Goal: Obtain resource: Obtain resource

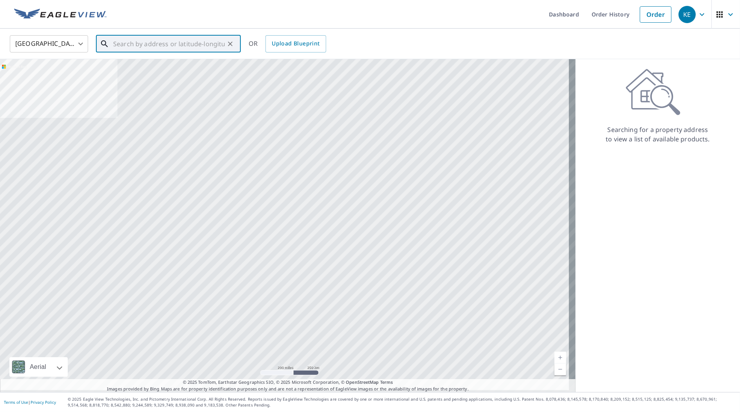
click at [218, 41] on input "text" at bounding box center [169, 44] width 112 height 22
paste input "[STREET_ADDRESS][PERSON_NAME]"
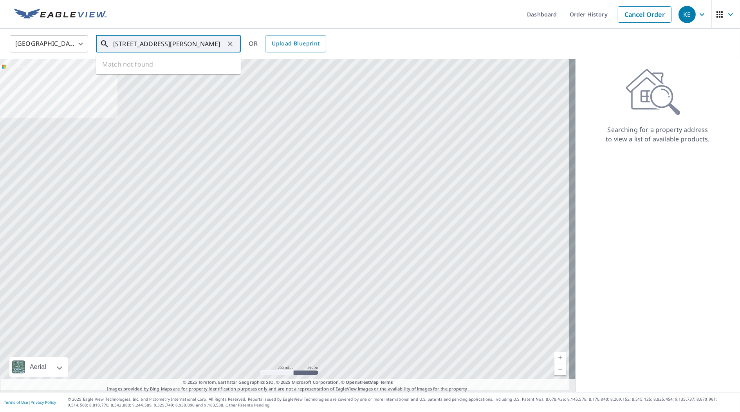
scroll to position [0, 9]
type input "[STREET_ADDRESS][PERSON_NAME]"
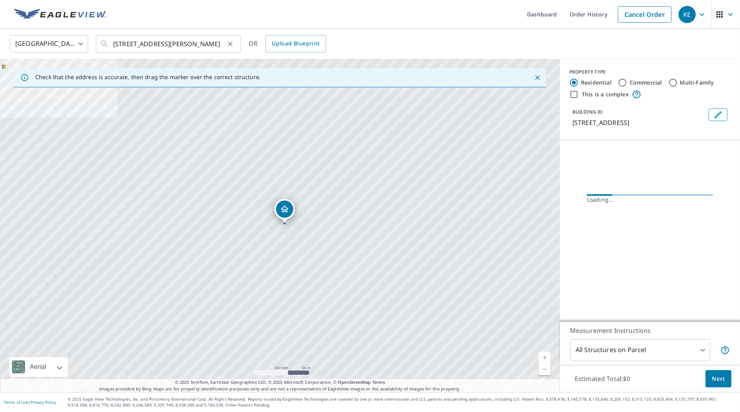
scroll to position [0, 0]
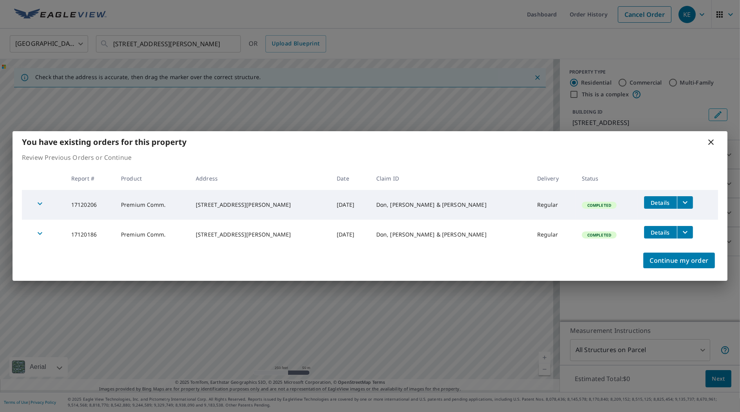
click at [681, 201] on icon "filesDropdownBtn-17120206" at bounding box center [685, 202] width 9 height 9
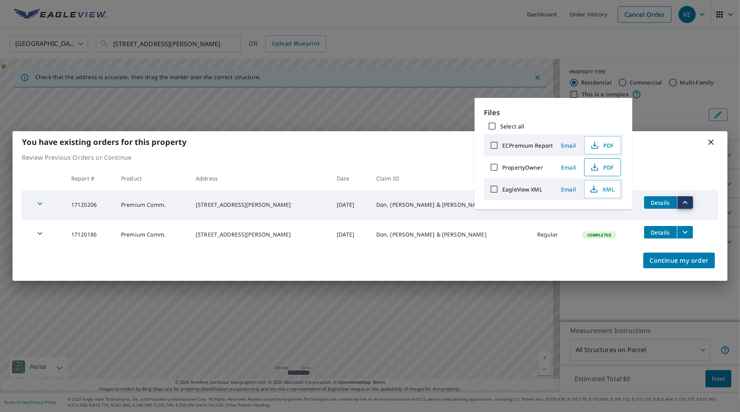
click at [597, 169] on icon "button" at bounding box center [594, 167] width 9 height 9
drag, startPoint x: 217, startPoint y: 231, endPoint x: 266, endPoint y: 228, distance: 48.7
click at [266, 228] on td "[STREET_ADDRESS][PERSON_NAME]" at bounding box center [260, 235] width 141 height 30
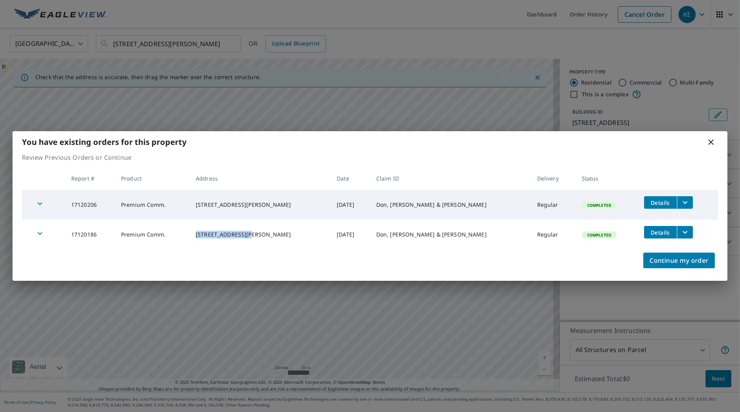
click at [266, 231] on div "[STREET_ADDRESS][PERSON_NAME]" at bounding box center [260, 235] width 128 height 8
drag, startPoint x: 219, startPoint y: 229, endPoint x: 258, endPoint y: 231, distance: 39.6
click at [258, 231] on div "[STREET_ADDRESS][PERSON_NAME]" at bounding box center [260, 235] width 128 height 8
click at [681, 232] on icon "filesDropdownBtn-17120186" at bounding box center [685, 232] width 9 height 9
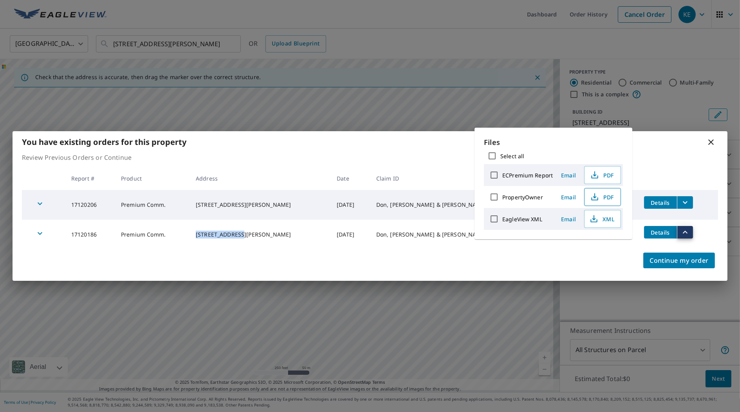
click at [604, 196] on span "PDF" at bounding box center [601, 196] width 25 height 9
click at [713, 142] on icon at bounding box center [710, 141] width 9 height 9
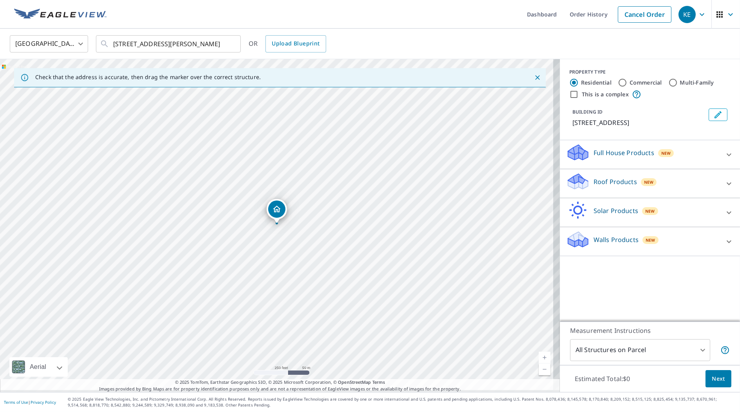
click at [711, 141] on div "Full House Products New Full House™ $84" at bounding box center [650, 154] width 180 height 29
click at [276, 7] on ul "Dashboard Order History Cancel Order" at bounding box center [393, 14] width 564 height 29
click at [465, 22] on ul "Dashboard Order History Cancel Order" at bounding box center [393, 14] width 564 height 29
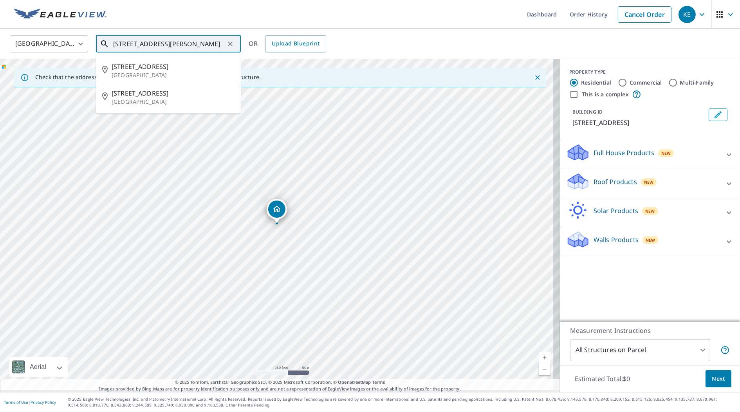
click at [218, 46] on input "[STREET_ADDRESS][PERSON_NAME]" at bounding box center [169, 44] width 112 height 22
click at [231, 42] on icon "Clear" at bounding box center [230, 44] width 5 height 5
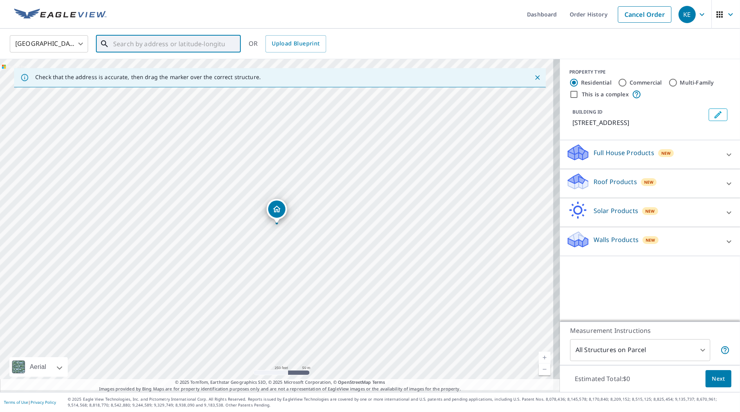
paste input "1764 Fieldstone"
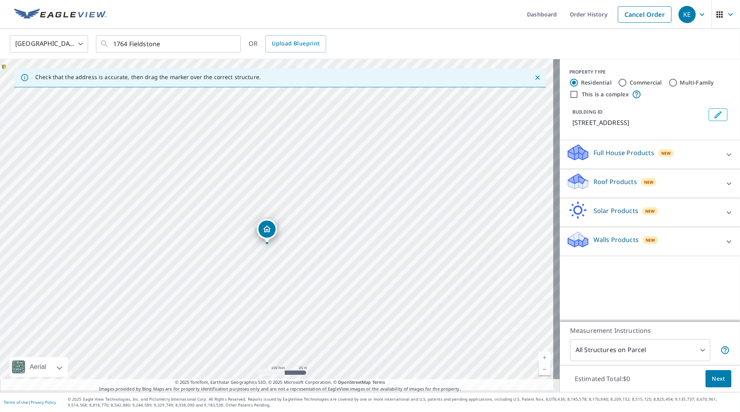
click at [270, 230] on icon "Dropped pin, building 1, Residential property, 1764 Fieldstone Ct Shorewood, IL…" at bounding box center [266, 228] width 9 height 9
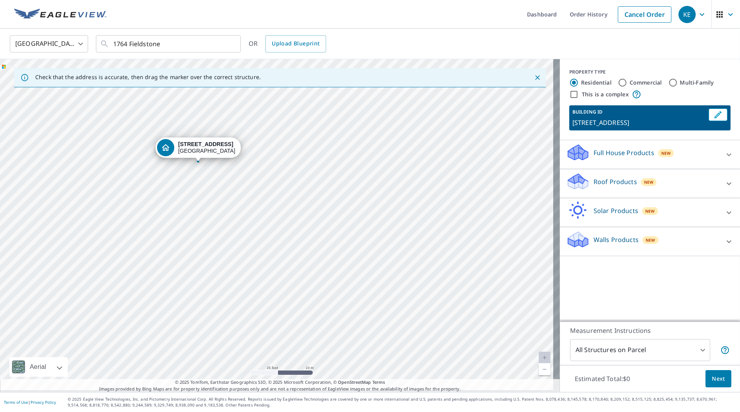
drag, startPoint x: 229, startPoint y: 165, endPoint x: 199, endPoint y: 149, distance: 35.0
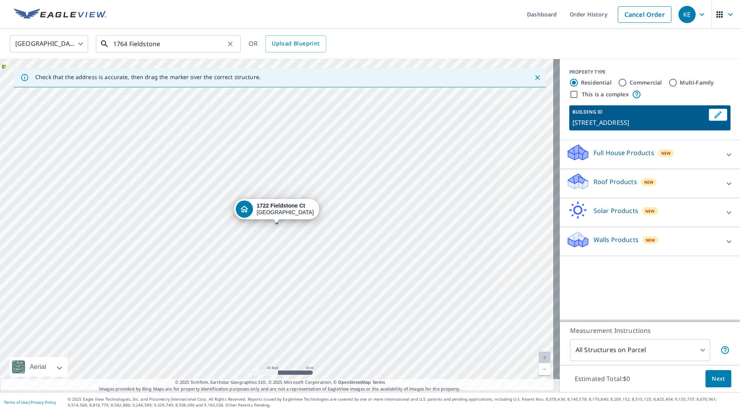
click at [182, 42] on input "1764 Fieldstone" at bounding box center [169, 44] width 112 height 22
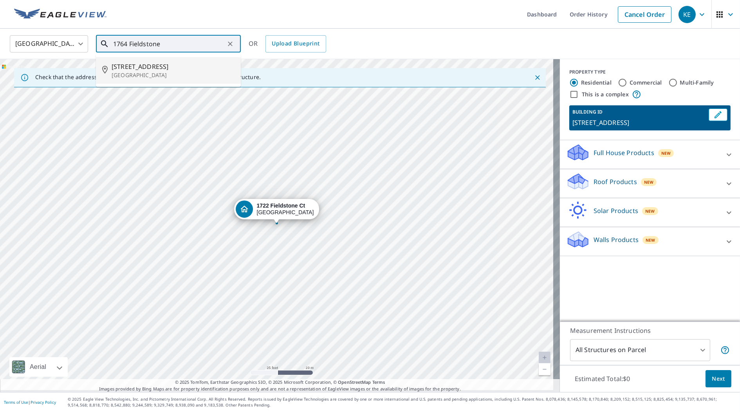
click at [192, 67] on span "[STREET_ADDRESS]" at bounding box center [173, 66] width 123 height 9
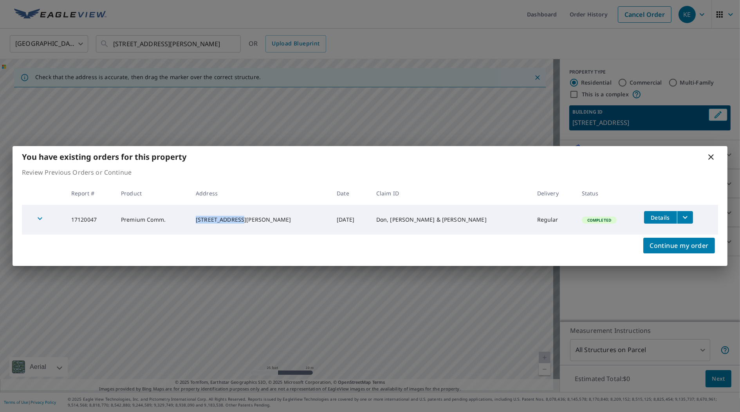
drag, startPoint x: 216, startPoint y: 217, endPoint x: 259, endPoint y: 217, distance: 42.7
click at [259, 217] on td "[STREET_ADDRESS][PERSON_NAME]" at bounding box center [260, 220] width 141 height 30
copy div "1770 Fieldstone"
click at [681, 216] on icon "filesDropdownBtn-17120047" at bounding box center [685, 217] width 9 height 9
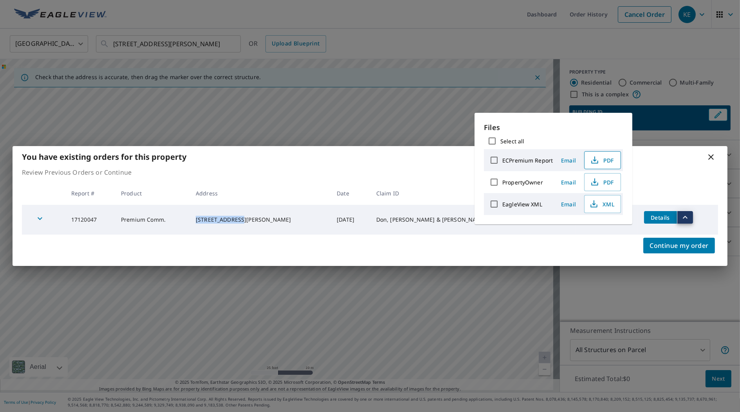
click at [601, 164] on span "PDF" at bounding box center [601, 159] width 25 height 9
click at [720, 155] on div "You have existing orders for this property" at bounding box center [370, 157] width 715 height 22
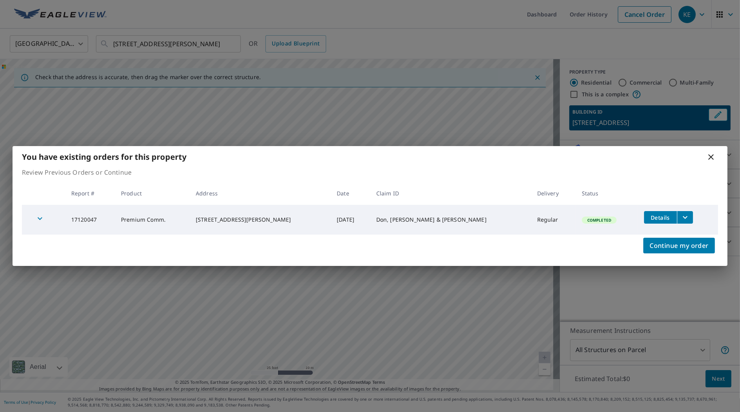
click at [712, 156] on icon at bounding box center [710, 156] width 5 height 5
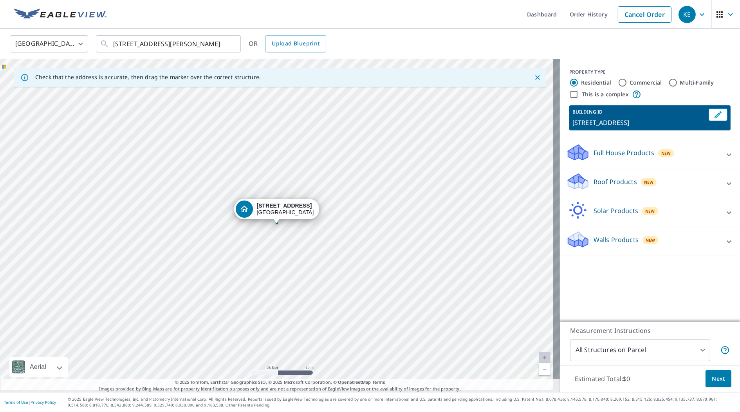
click at [269, 209] on div "[STREET_ADDRESS][PERSON_NAME]" at bounding box center [285, 208] width 57 height 13
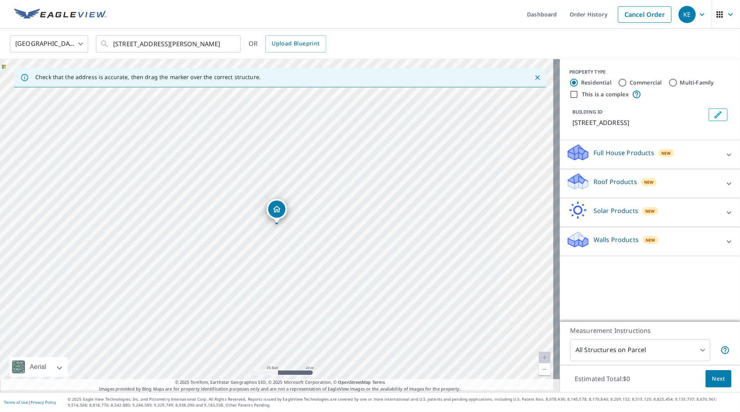
click at [269, 209] on div "Dropped pin, building 1, Residential property, 1764 Fieldstone Dr N Shorewood, …" at bounding box center [276, 209] width 17 height 17
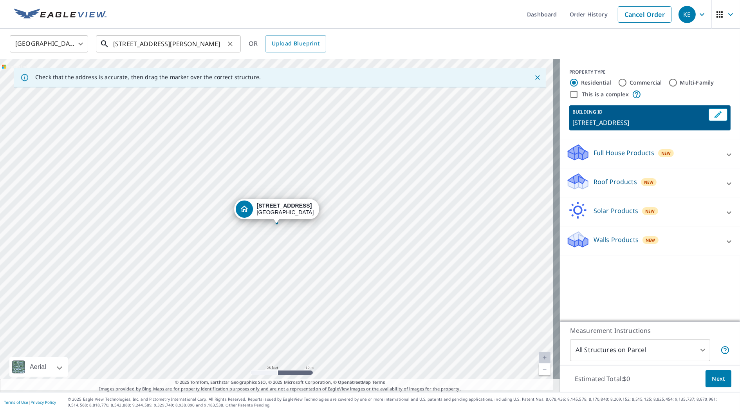
click at [207, 45] on input "[STREET_ADDRESS][PERSON_NAME]" at bounding box center [169, 44] width 112 height 22
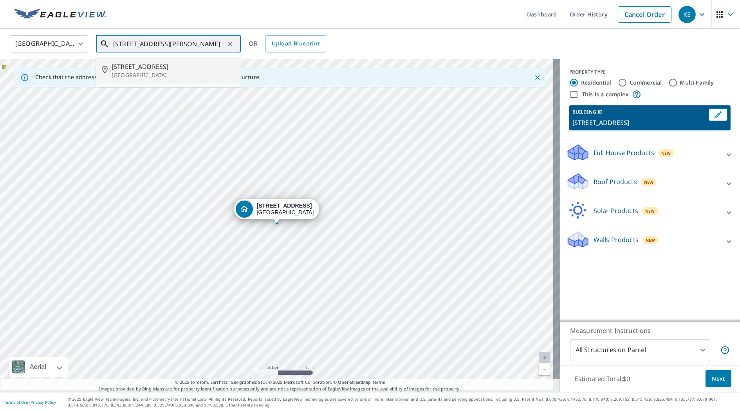
click at [177, 72] on p "[GEOGRAPHIC_DATA]" at bounding box center [173, 75] width 123 height 8
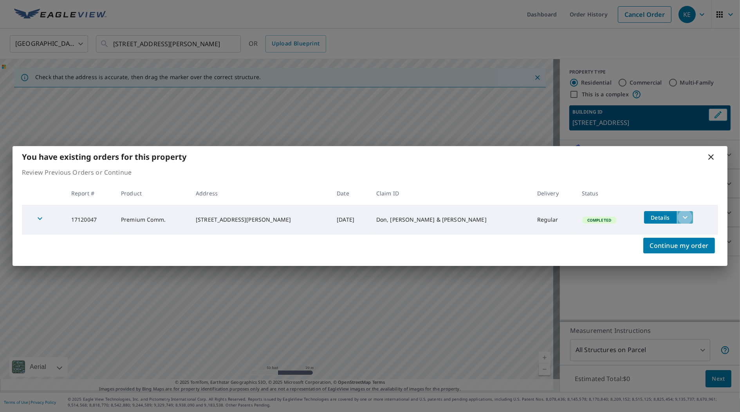
click at [680, 217] on button "filesDropdownBtn-17120047" at bounding box center [685, 217] width 16 height 13
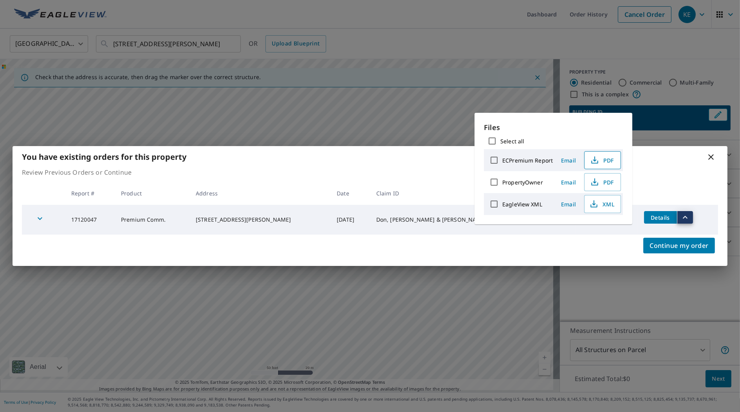
click at [596, 161] on icon "button" at bounding box center [594, 162] width 7 height 3
click at [653, 190] on th at bounding box center [678, 193] width 80 height 23
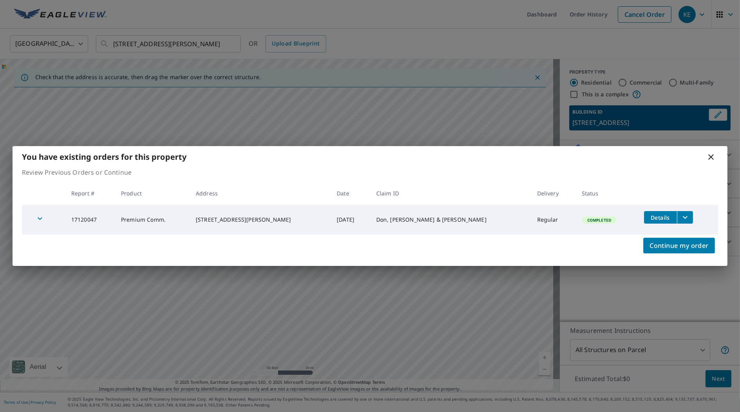
drag, startPoint x: 631, startPoint y: 172, endPoint x: 624, endPoint y: 171, distance: 7.5
click at [631, 172] on p "Review Previous Orders or Continue" at bounding box center [370, 172] width 696 height 9
click at [711, 159] on icon at bounding box center [710, 156] width 9 height 9
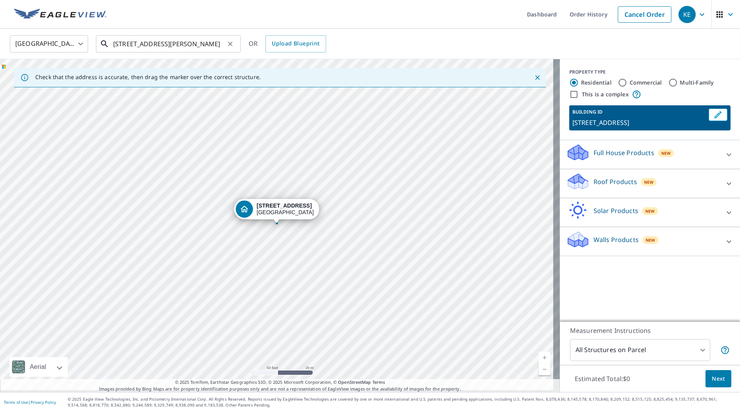
click at [197, 45] on input "[STREET_ADDRESS][PERSON_NAME]" at bounding box center [169, 44] width 112 height 22
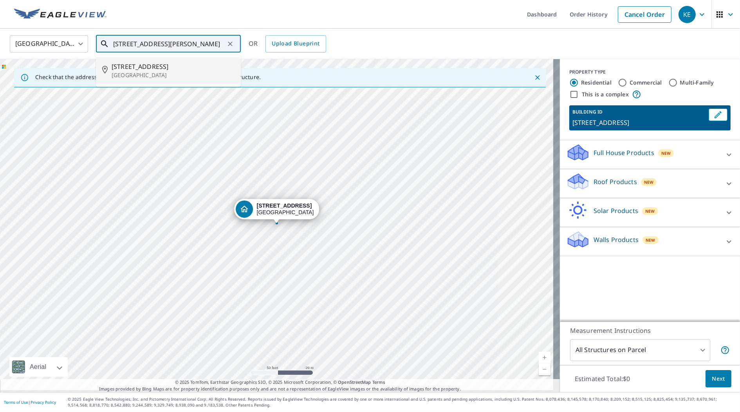
click at [197, 46] on input "[STREET_ADDRESS][PERSON_NAME]" at bounding box center [169, 44] width 112 height 22
paste input "44 Fieldstone"
click at [118, 42] on input "[STREET_ADDRESS][PERSON_NAME]" at bounding box center [169, 44] width 112 height 22
click at [122, 45] on input "[STREET_ADDRESS][PERSON_NAME]" at bounding box center [169, 44] width 112 height 22
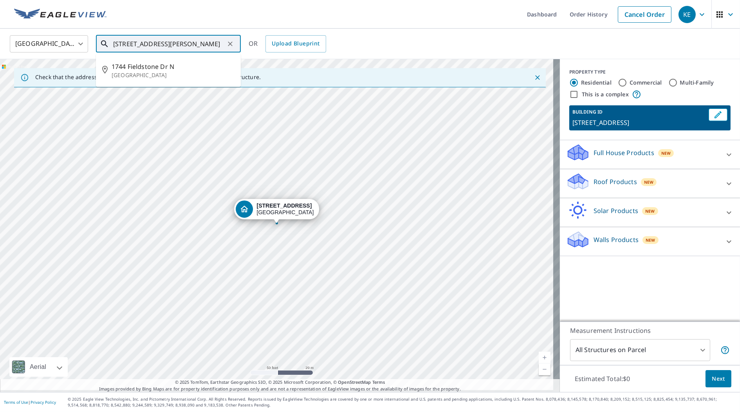
type input "[STREET_ADDRESS][PERSON_NAME]"
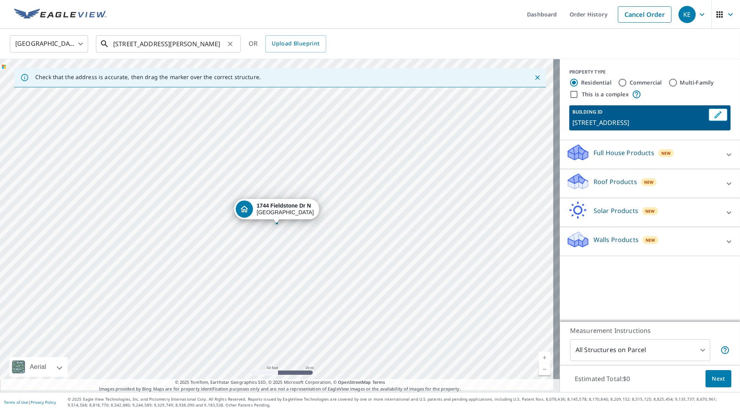
click at [189, 43] on input "[STREET_ADDRESS][PERSON_NAME]" at bounding box center [169, 44] width 112 height 22
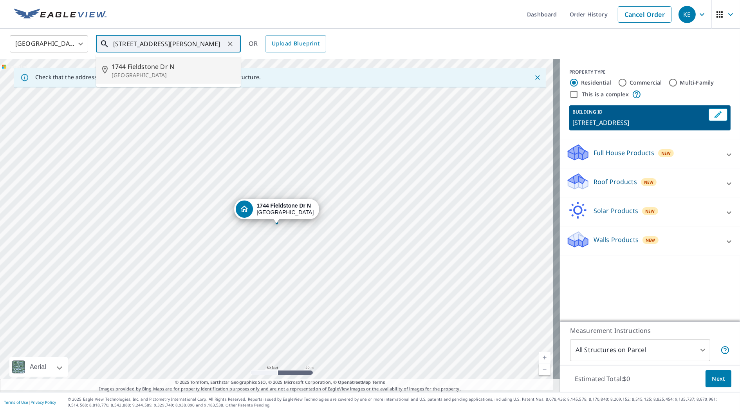
click at [173, 79] on p "[GEOGRAPHIC_DATA]" at bounding box center [173, 75] width 123 height 8
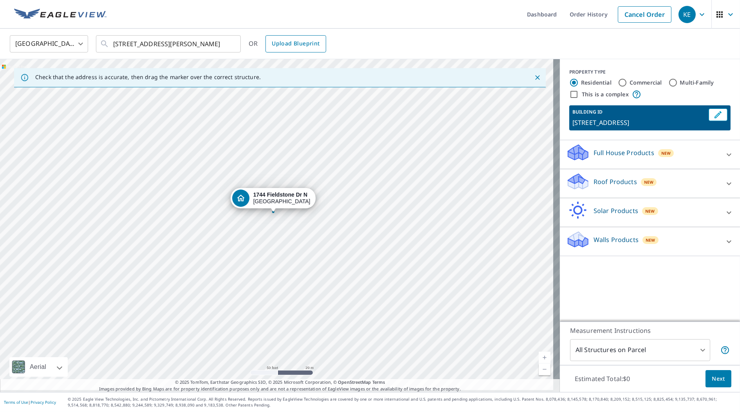
drag, startPoint x: 405, startPoint y: 6, endPoint x: 268, endPoint y: 44, distance: 141.9
click at [405, 7] on ul "Dashboard Order History Cancel Order" at bounding box center [393, 14] width 564 height 29
click at [227, 43] on icon "Clear" at bounding box center [230, 44] width 8 height 8
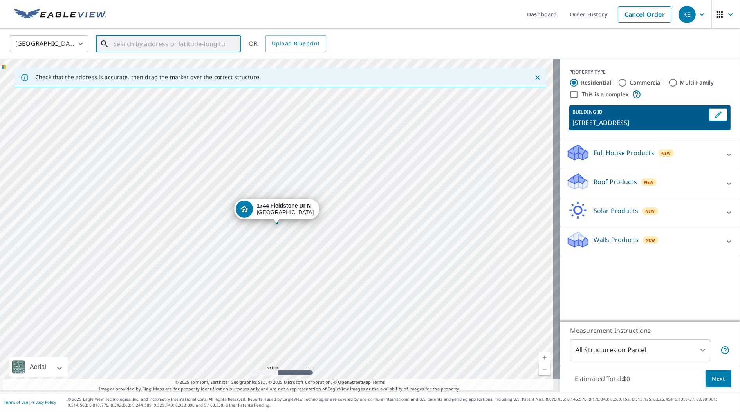
paste input "[STREET_ADDRESS]"
type input "[STREET_ADDRESS]"
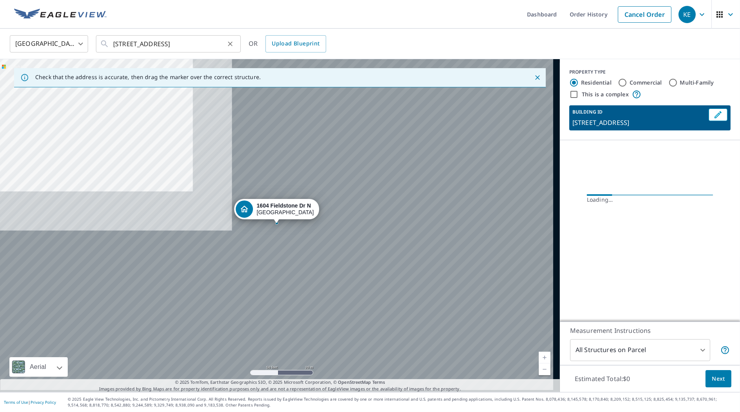
scroll to position [0, 0]
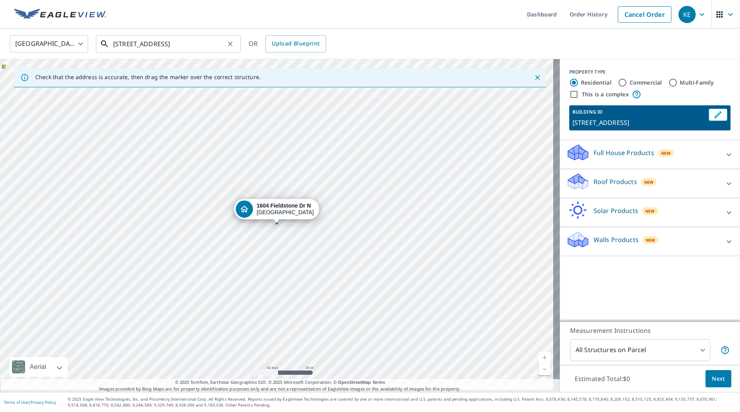
click at [199, 38] on input "[STREET_ADDRESS]" at bounding box center [169, 44] width 112 height 22
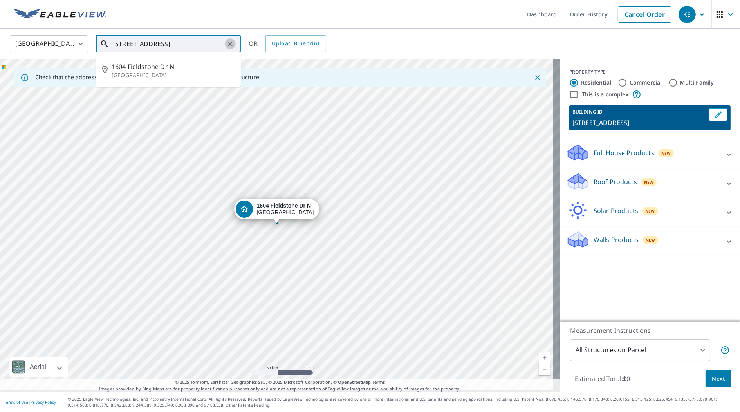
click at [230, 46] on icon "Clear" at bounding box center [230, 44] width 8 height 8
paste input "[STREET_ADDRESS]"
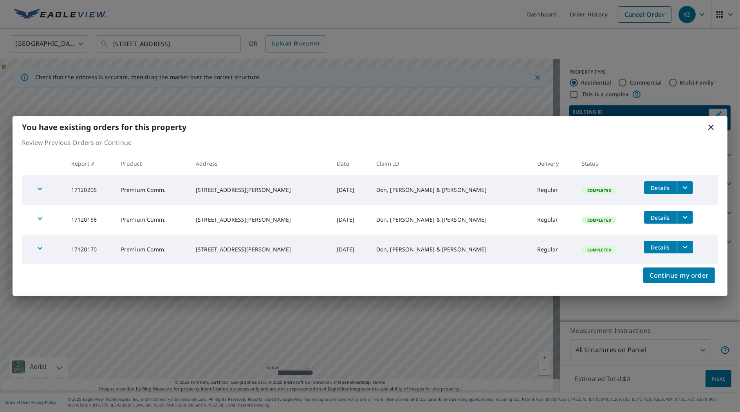
click at [255, 257] on td "[STREET_ADDRESS][PERSON_NAME]" at bounding box center [260, 250] width 141 height 30
click at [683, 246] on icon "filesDropdownBtn-17120170" at bounding box center [685, 247] width 5 height 3
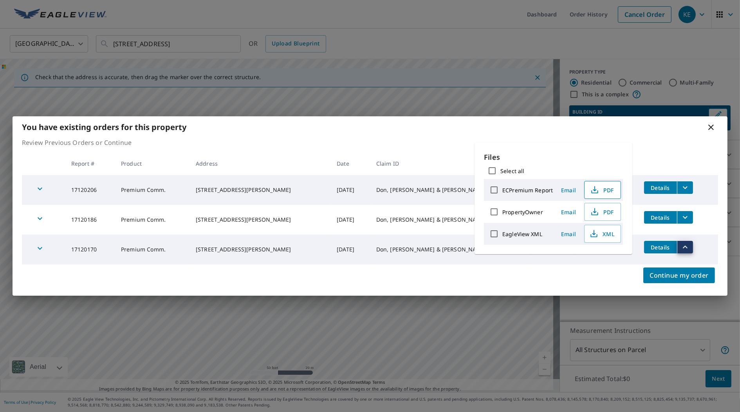
click at [594, 188] on icon "button" at bounding box center [595, 188] width 4 height 5
click at [714, 129] on icon at bounding box center [710, 127] width 9 height 9
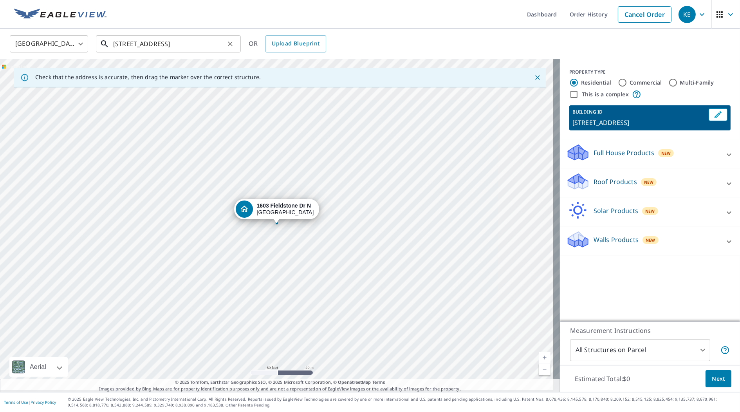
click at [128, 42] on input "[STREET_ADDRESS]" at bounding box center [169, 44] width 112 height 22
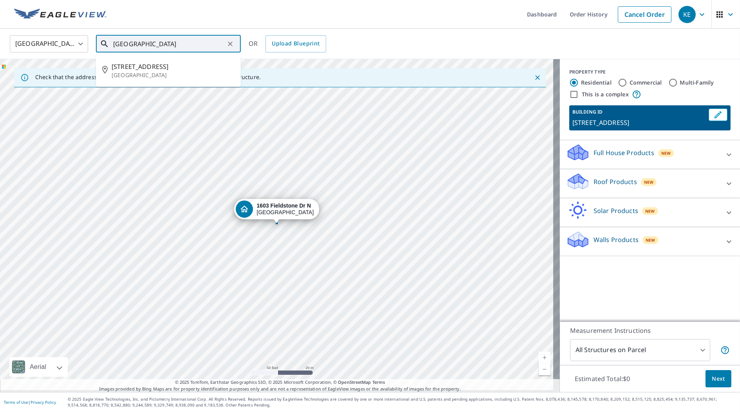
type input "[GEOGRAPHIC_DATA]"
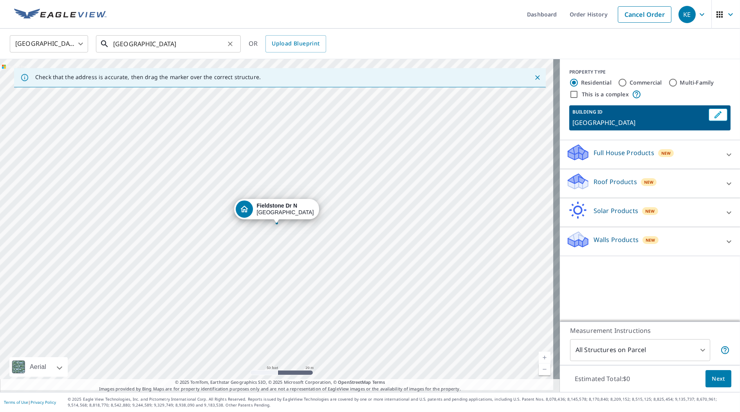
click at [210, 36] on input "[GEOGRAPHIC_DATA]" at bounding box center [169, 44] width 112 height 22
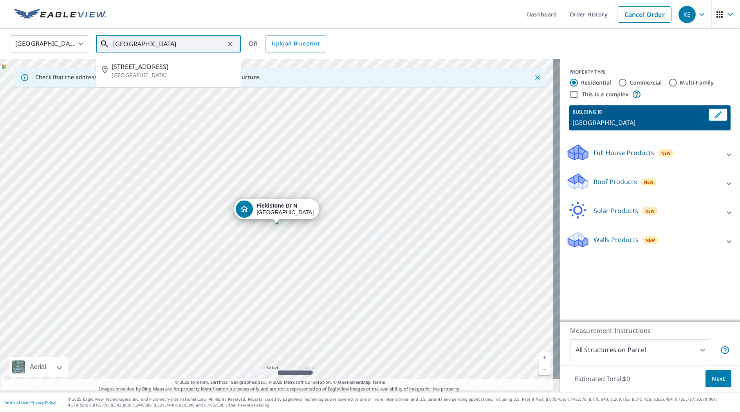
click at [229, 43] on icon "Clear" at bounding box center [230, 44] width 8 height 8
paste input "[STREET_ADDRESS]"
type input "[STREET_ADDRESS]"
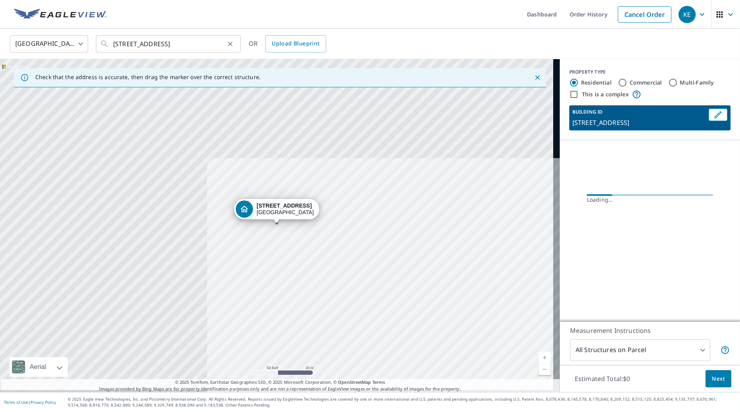
scroll to position [0, 0]
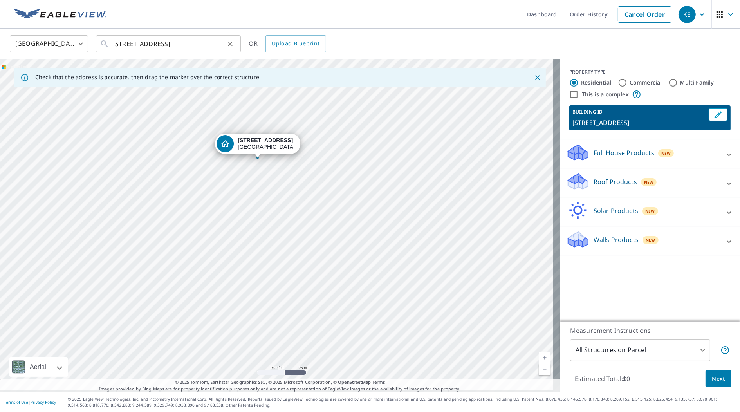
click at [229, 43] on icon "Clear" at bounding box center [230, 44] width 8 height 8
paste input "[STREET_ADDRESS]"
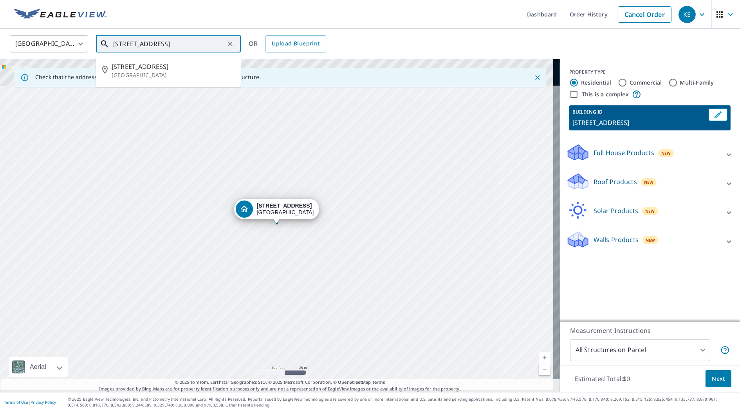
type input "[STREET_ADDRESS]"
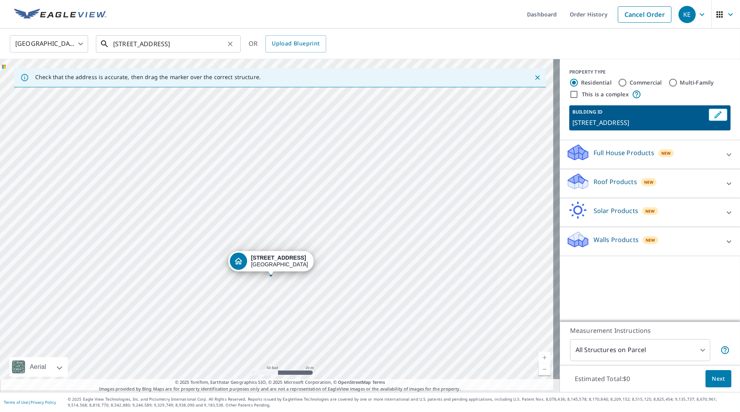
click at [129, 41] on input "[STREET_ADDRESS]" at bounding box center [169, 44] width 112 height 22
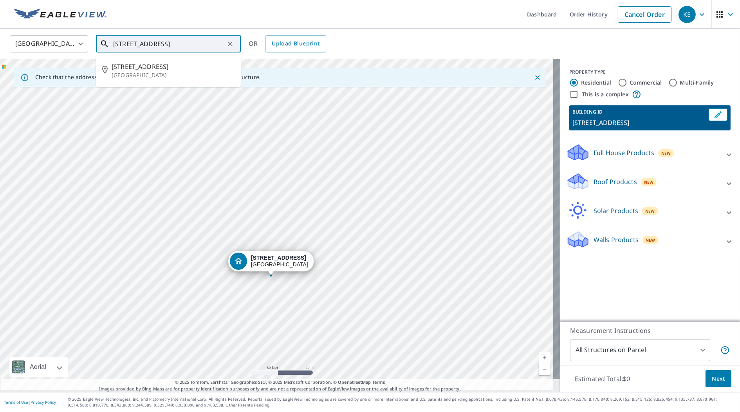
click at [131, 44] on input "[STREET_ADDRESS]" at bounding box center [169, 44] width 112 height 22
paste input "[STREET_ADDRESS]"
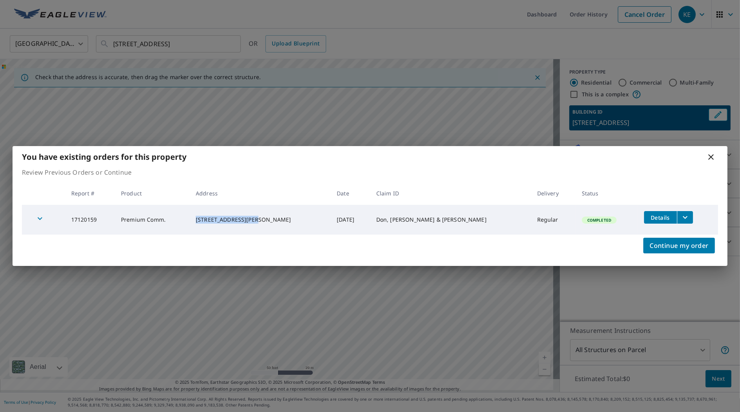
drag, startPoint x: 217, startPoint y: 217, endPoint x: 281, endPoint y: 217, distance: 64.2
click at [281, 217] on td "[STREET_ADDRESS][PERSON_NAME]" at bounding box center [260, 220] width 141 height 30
copy div "1620 Fieldstone Dr N"
click at [681, 220] on icon "filesDropdownBtn-17120159" at bounding box center [685, 217] width 9 height 9
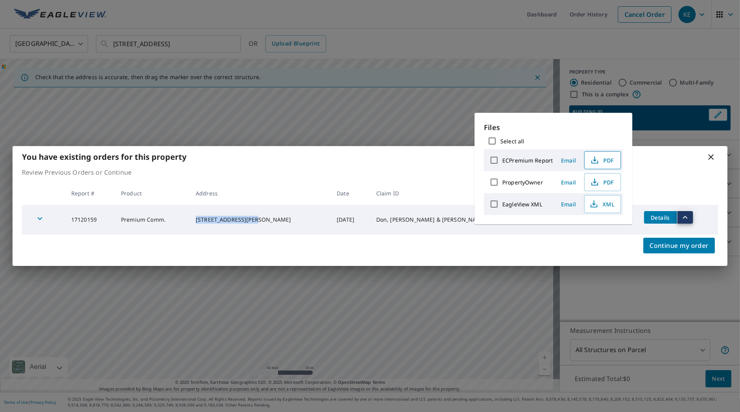
click at [600, 161] on span "PDF" at bounding box center [601, 159] width 25 height 9
click at [674, 168] on p "Review Previous Orders or Continue" at bounding box center [370, 172] width 696 height 9
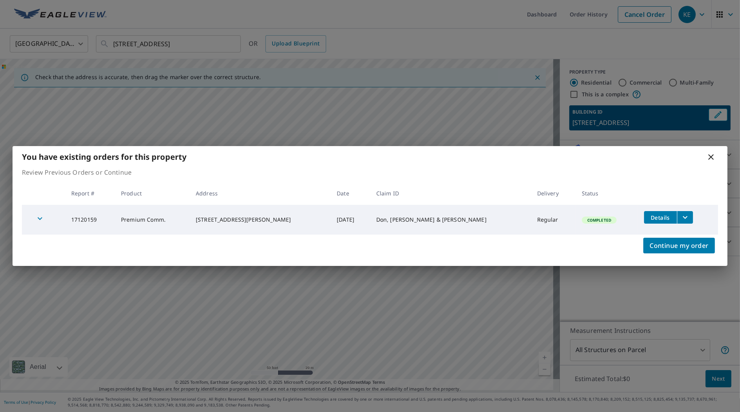
click at [713, 155] on icon at bounding box center [710, 156] width 9 height 9
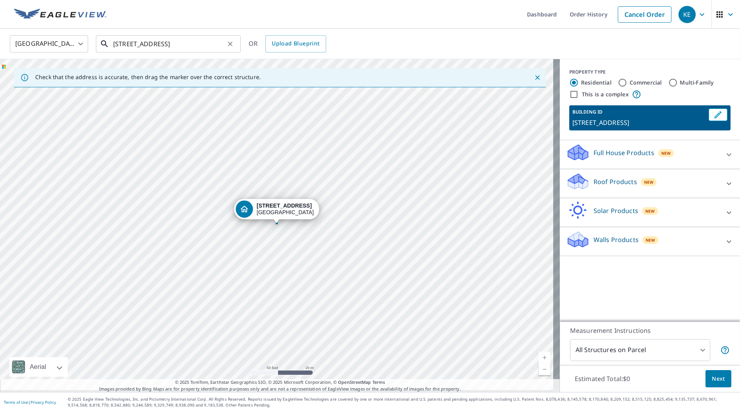
click at [206, 40] on input "[STREET_ADDRESS]" at bounding box center [169, 44] width 112 height 22
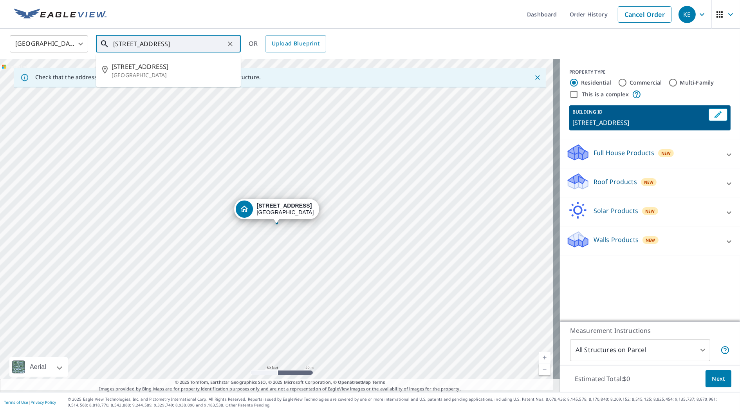
click at [204, 43] on input "[STREET_ADDRESS]" at bounding box center [169, 44] width 112 height 22
paste input "742"
drag, startPoint x: 121, startPoint y: 44, endPoint x: 136, endPoint y: 41, distance: 15.7
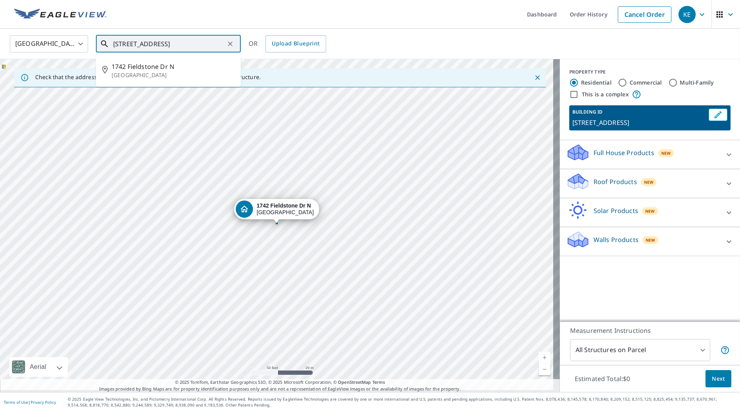
click at [121, 43] on input "[STREET_ADDRESS]" at bounding box center [169, 44] width 112 height 22
type input "[STREET_ADDRESS]"
